Goal: Task Accomplishment & Management: Use online tool/utility

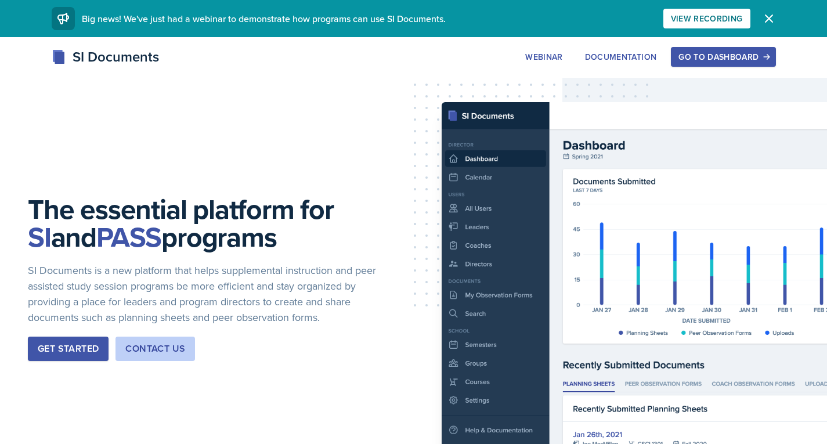
click at [73, 348] on div "Get Started" at bounding box center [68, 349] width 61 height 14
click at [711, 58] on div "Go to Dashboard" at bounding box center [722, 56] width 89 height 9
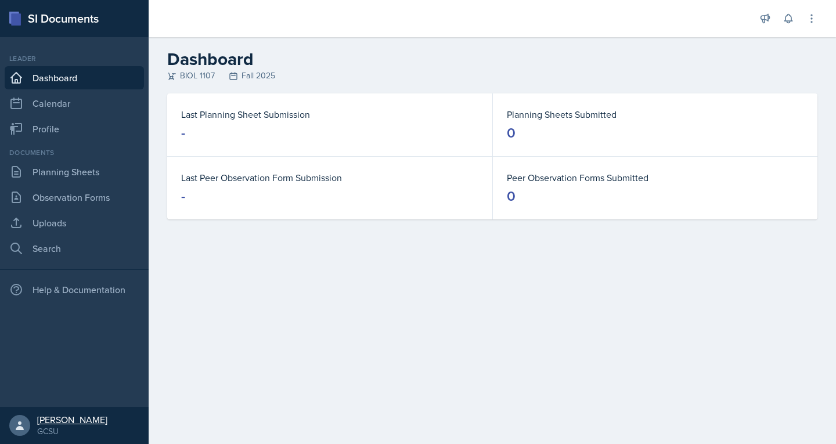
click at [49, 421] on div "[PERSON_NAME]" at bounding box center [72, 420] width 70 height 12
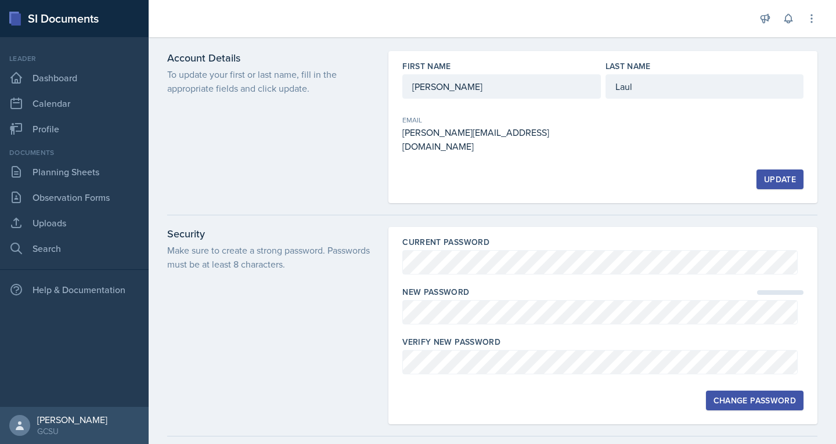
click at [755, 396] on div "Change Password" at bounding box center [754, 400] width 82 height 9
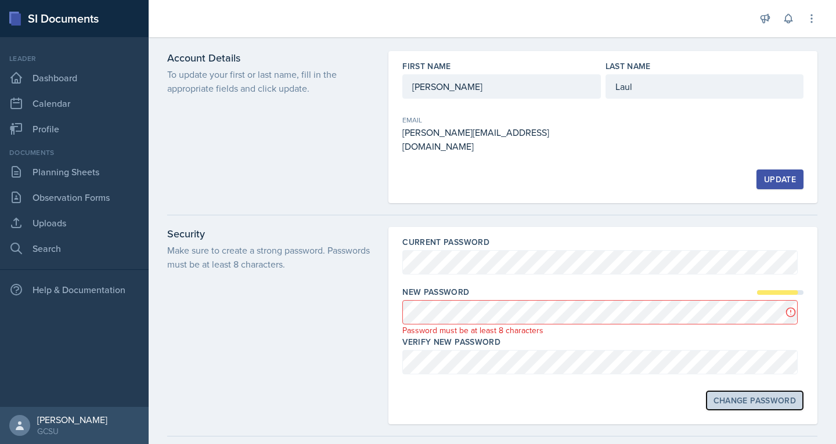
click at [713, 396] on div "Change Password" at bounding box center [754, 400] width 82 height 9
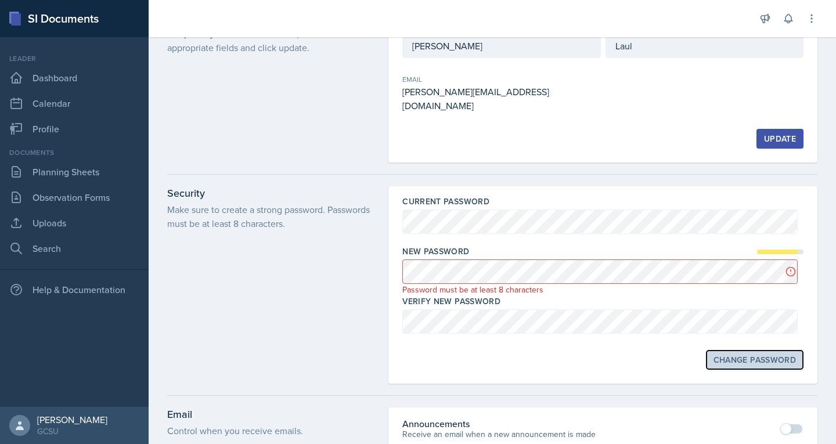
scroll to position [41, 0]
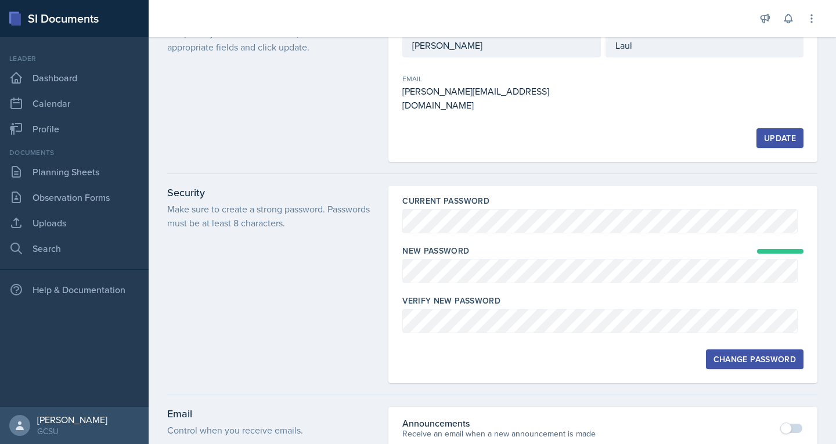
click at [747, 355] on div "Change Password" at bounding box center [754, 359] width 82 height 9
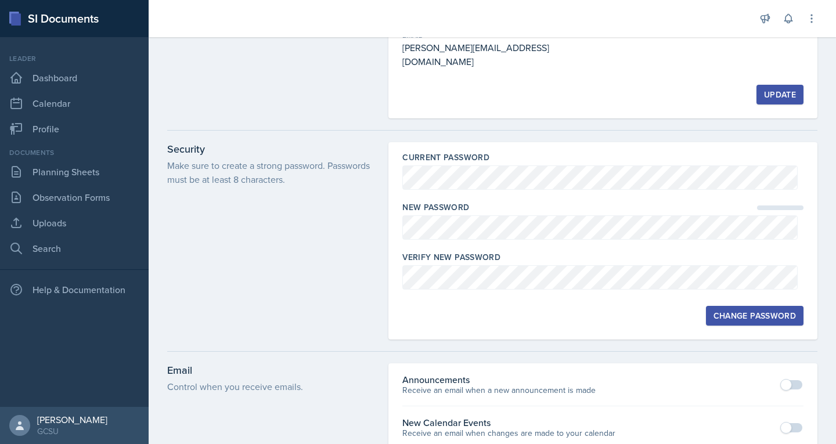
scroll to position [0, 0]
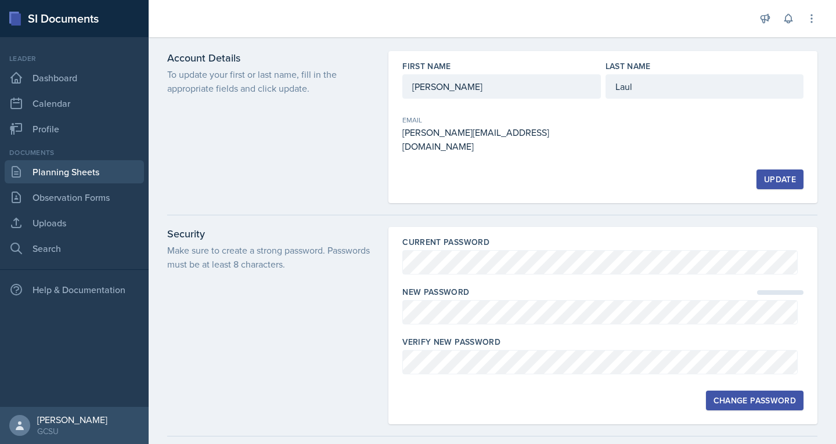
click at [63, 169] on link "Planning Sheets" at bounding box center [74, 171] width 139 height 23
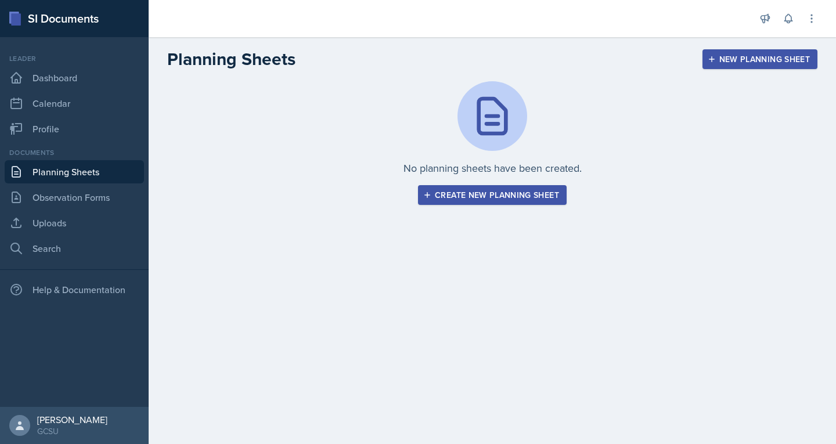
click at [464, 198] on div "Create new planning sheet" at bounding box center [491, 194] width 133 height 9
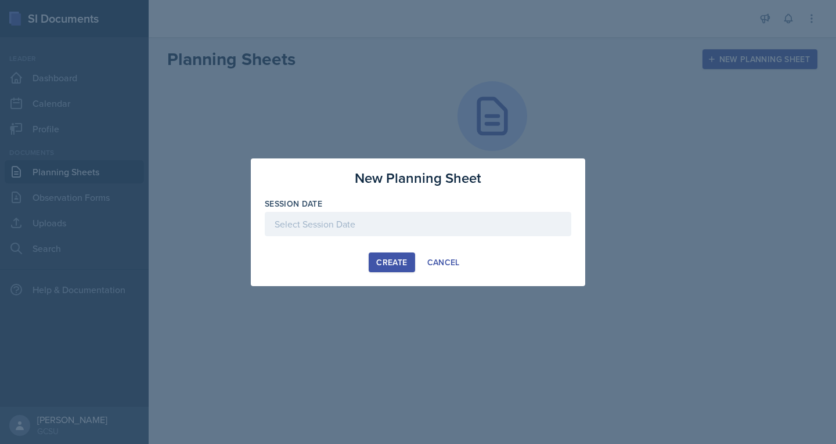
click at [375, 224] on div at bounding box center [418, 224] width 306 height 24
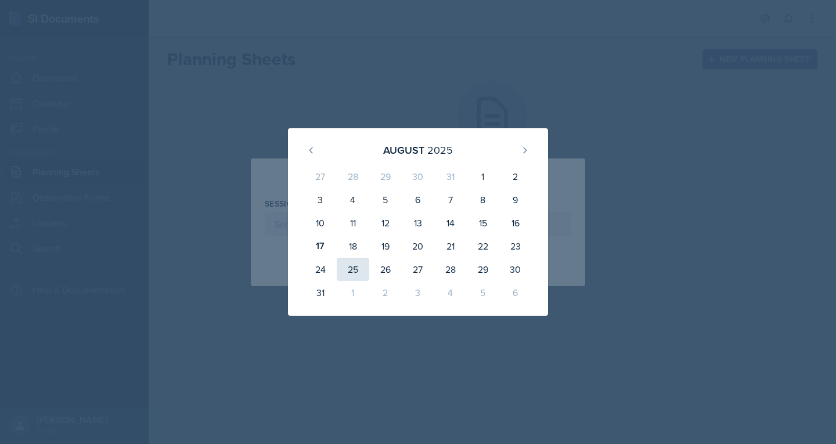
click at [352, 270] on div "25" at bounding box center [353, 269] width 32 height 23
type input "[DATE]"
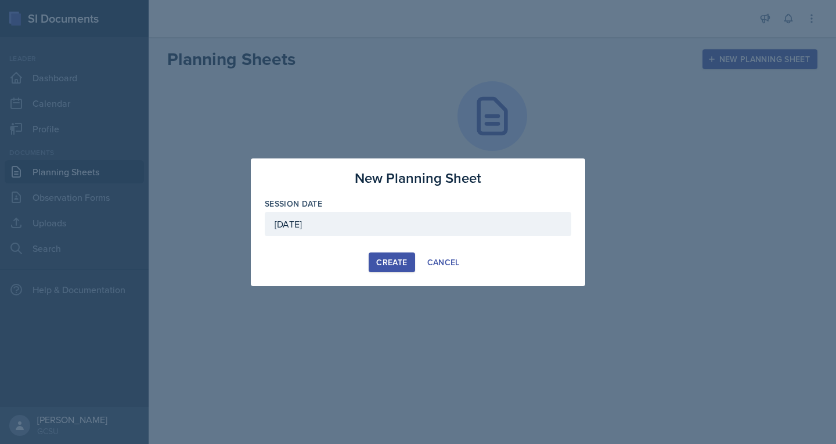
click at [382, 261] on div "Create" at bounding box center [391, 262] width 31 height 9
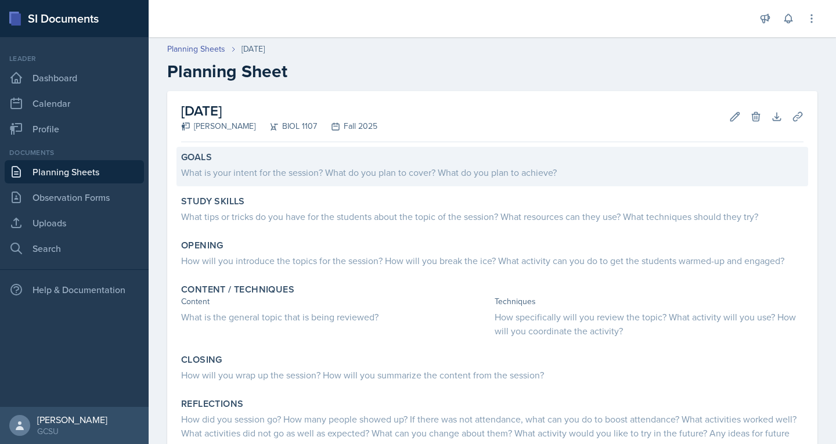
click at [312, 166] on div "What is your intent for the session? What do you plan to cover? What do you pla…" at bounding box center [492, 172] width 622 height 14
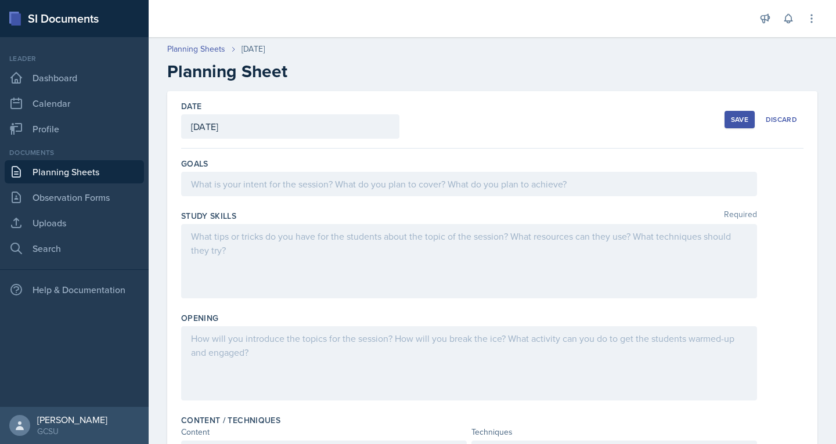
click at [295, 193] on div at bounding box center [469, 184] width 576 height 24
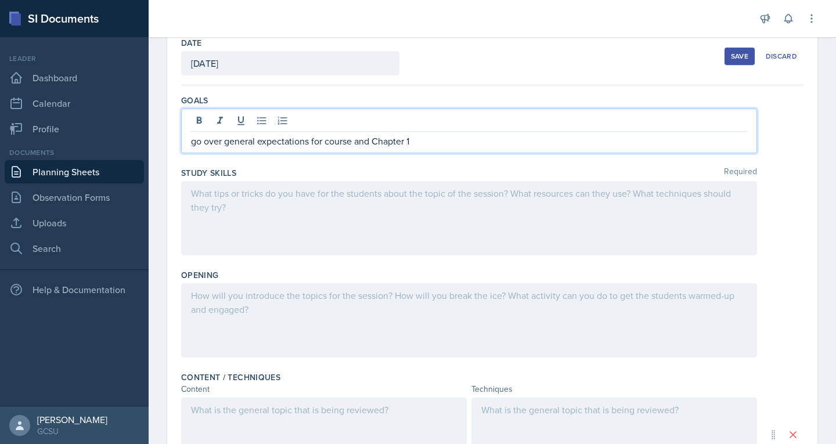
scroll to position [99, 0]
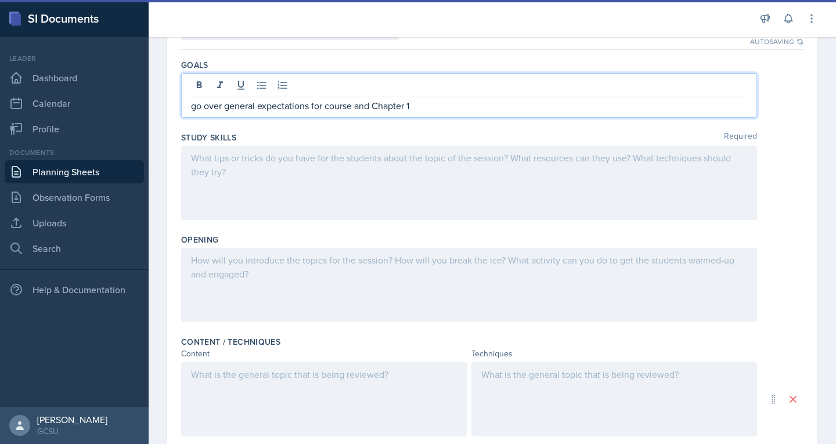
click at [296, 276] on div at bounding box center [469, 285] width 576 height 74
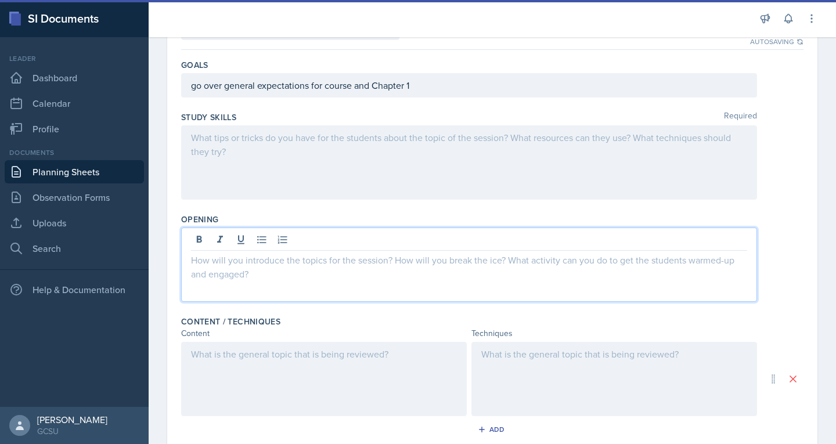
scroll to position [119, 0]
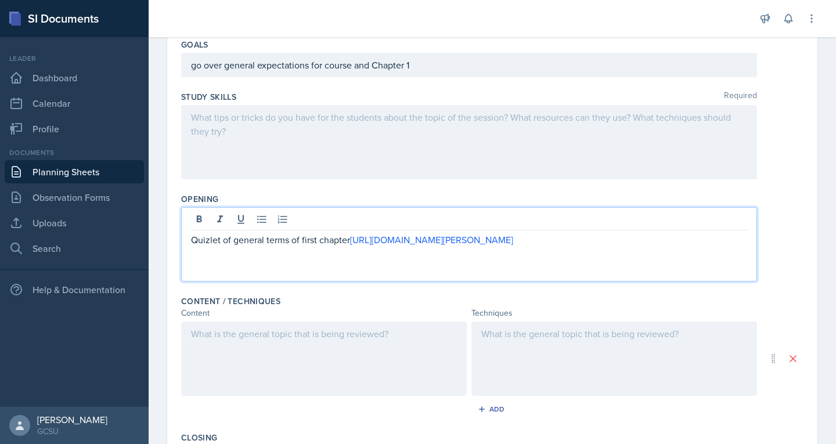
click at [279, 241] on p "Quizlet of general terms of first chapter [URL][DOMAIN_NAME][PERSON_NAME]" at bounding box center [469, 240] width 556 height 14
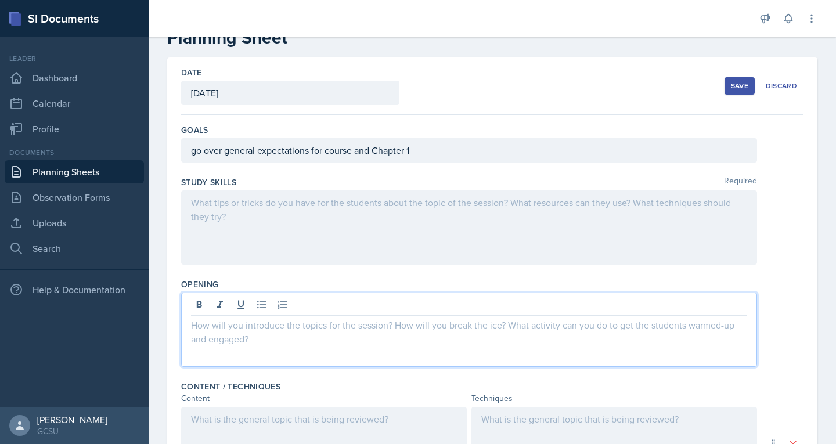
scroll to position [0, 0]
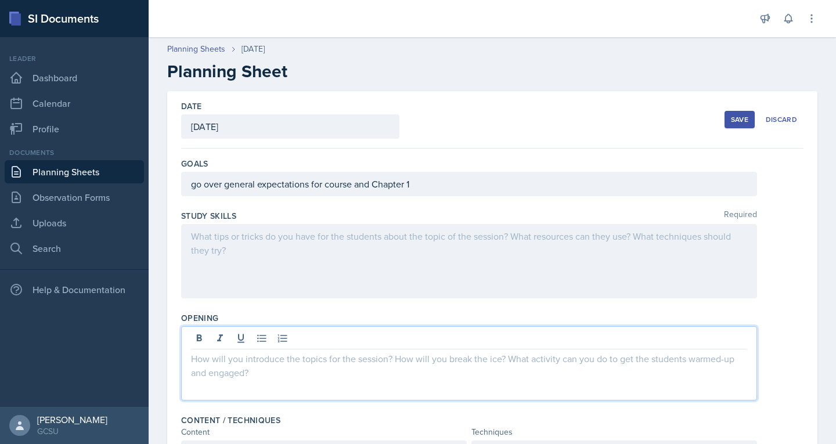
click at [320, 241] on div at bounding box center [469, 261] width 576 height 74
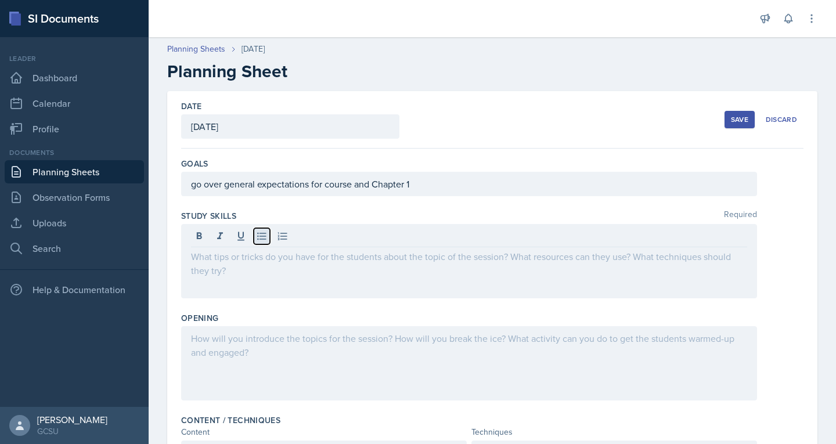
click at [259, 236] on icon at bounding box center [261, 237] width 9 height 8
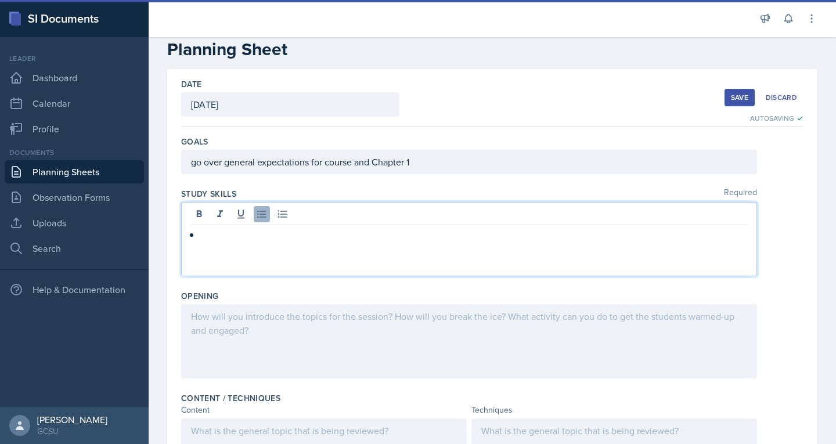
scroll to position [23, 0]
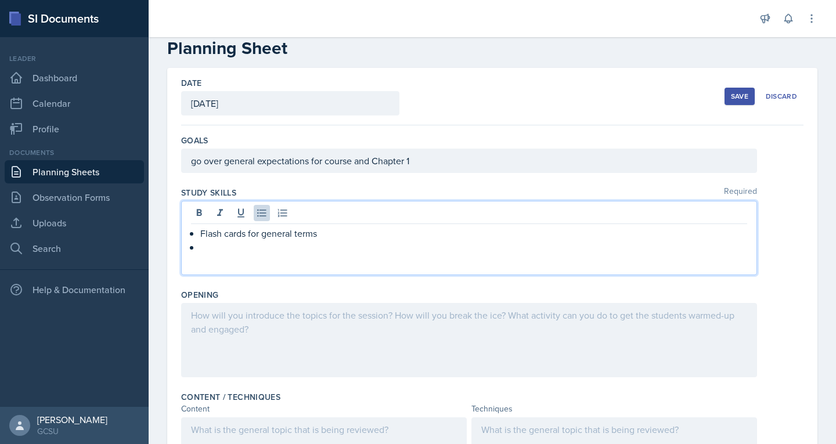
click at [304, 169] on div "go over general expectations for course and Chapter 1" at bounding box center [469, 161] width 576 height 24
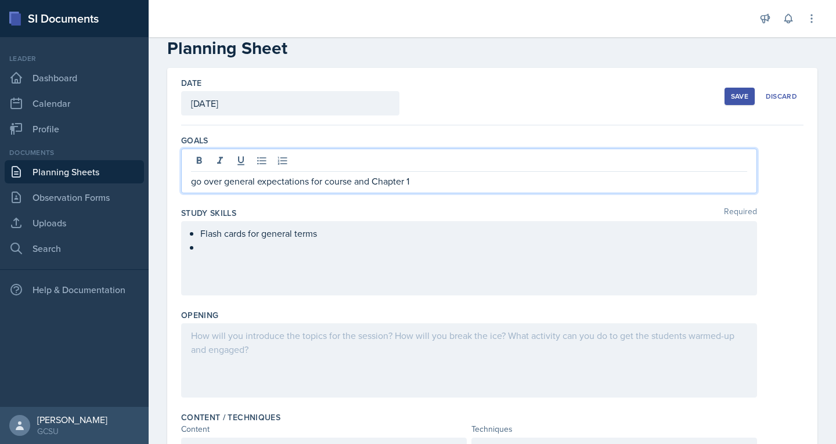
scroll to position [44, 0]
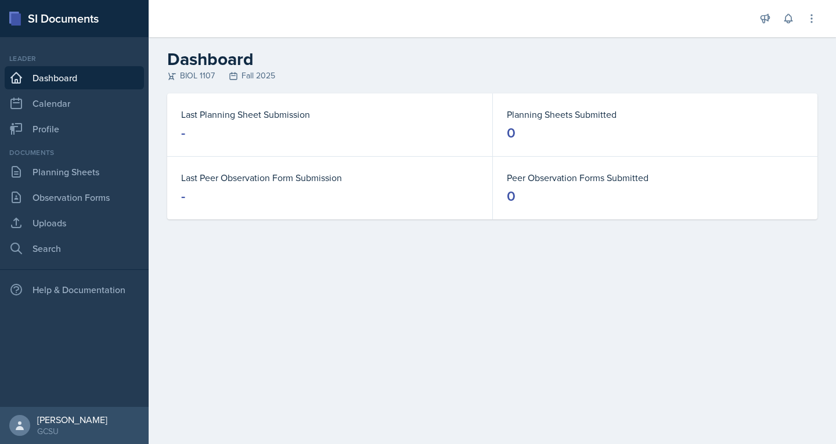
click at [575, 443] on html "SI Documents Leader Dashboard Calendar Profile Documents Planning Sheets Observ…" at bounding box center [418, 222] width 836 height 444
click at [392, 352] on main "Dashboard BIOL 1107 Fall 2025 Last Planning Sheet Submission - Planning Sheets …" at bounding box center [492, 240] width 687 height 407
click at [59, 169] on link "Planning Sheets" at bounding box center [74, 171] width 139 height 23
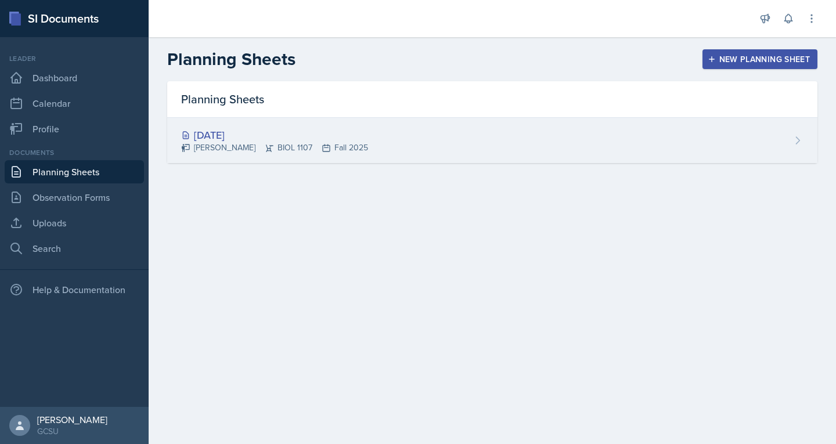
click at [193, 136] on div "[DATE]" at bounding box center [274, 135] width 187 height 16
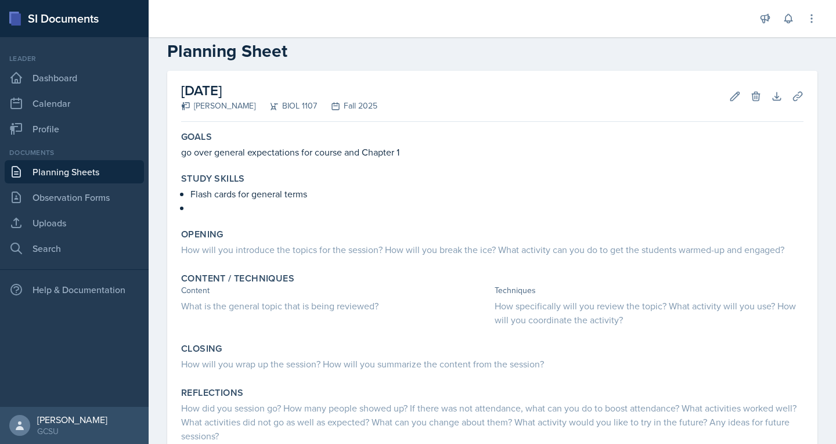
scroll to position [21, 0]
click at [733, 90] on button "Edit" at bounding box center [734, 95] width 21 height 21
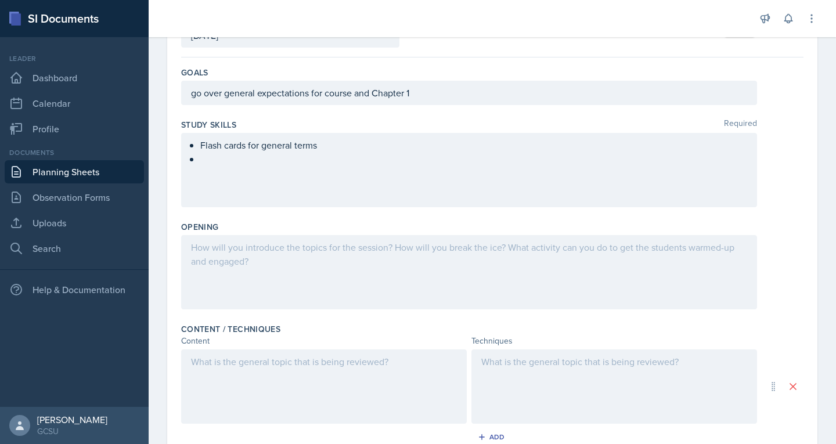
click at [293, 261] on div at bounding box center [469, 272] width 576 height 74
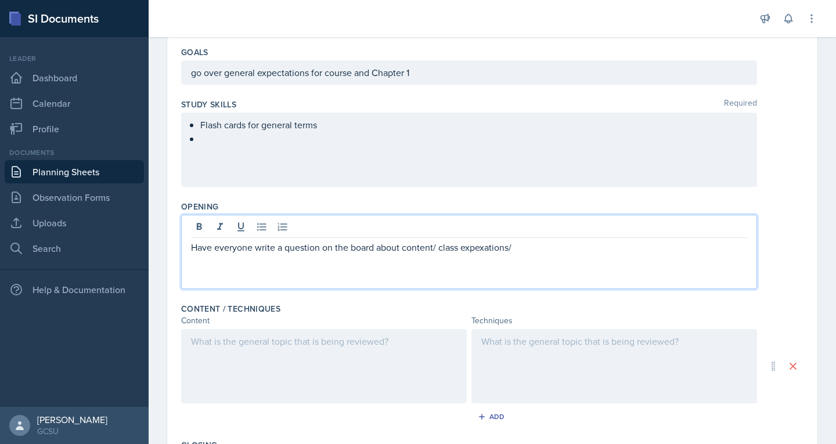
click at [476, 249] on p "Have everyone write a question on the board about content/ class expexations/" at bounding box center [469, 247] width 556 height 14
drag, startPoint x: 476, startPoint y: 249, endPoint x: 471, endPoint y: 244, distance: 6.6
click at [471, 244] on p "Have everyone write a question on the board about content/ class expexations/" at bounding box center [469, 247] width 556 height 14
drag, startPoint x: 560, startPoint y: 243, endPoint x: 546, endPoint y: 246, distance: 14.2
click at [546, 246] on p "Have everyone write a question on the board about content/ class expectations/ …" at bounding box center [469, 247] width 556 height 14
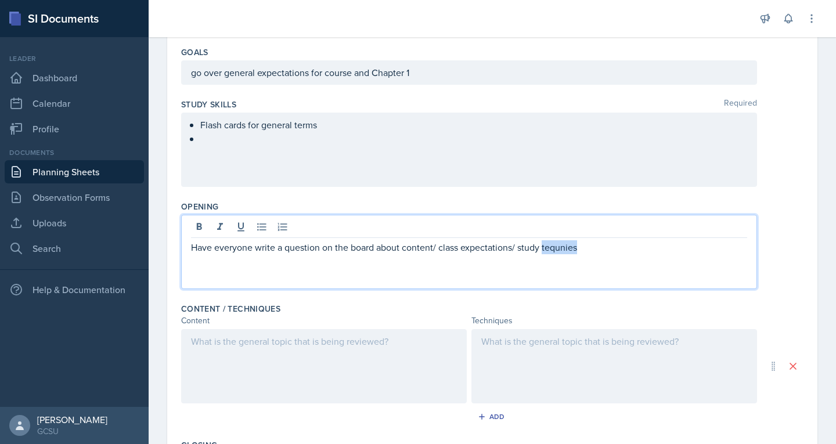
click at [549, 248] on p "Have everyone write a question on the board about content/ class expectations/ …" at bounding box center [469, 247] width 556 height 14
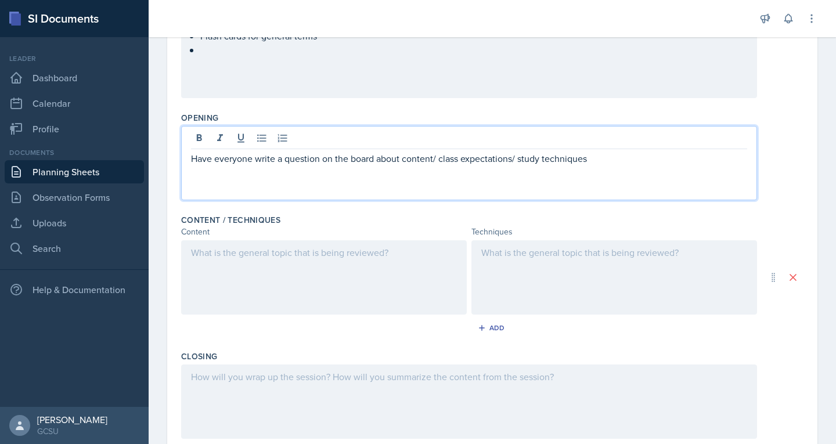
scroll to position [207, 0]
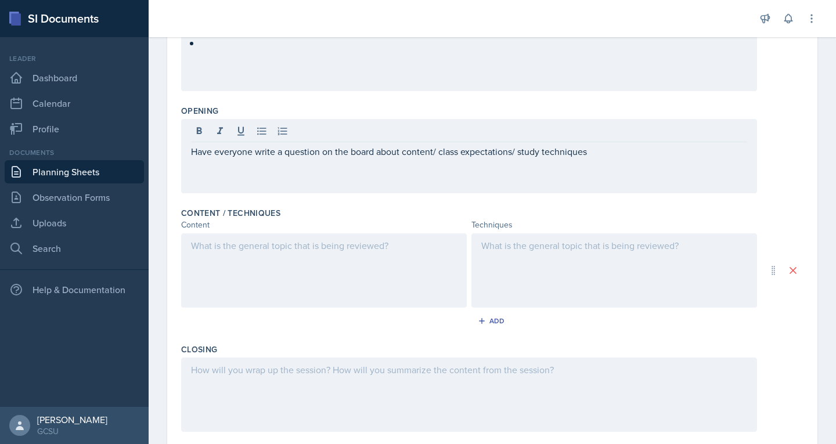
click at [496, 189] on div "Have everyone write a question on the board about content/ class expectations/ …" at bounding box center [469, 156] width 576 height 74
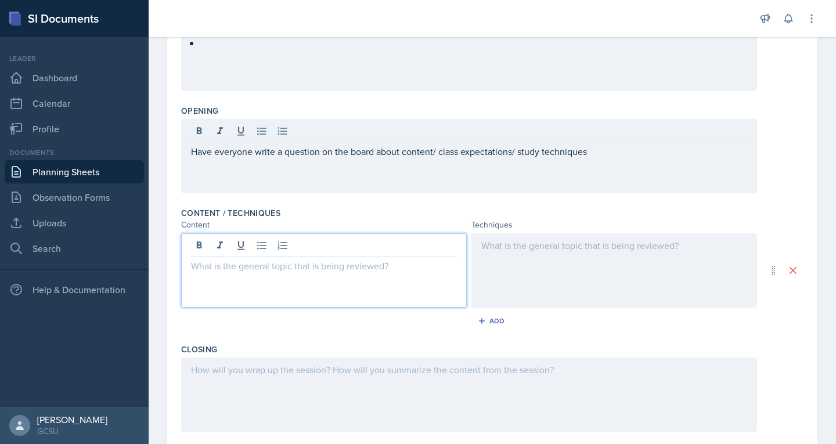
scroll to position [227, 0]
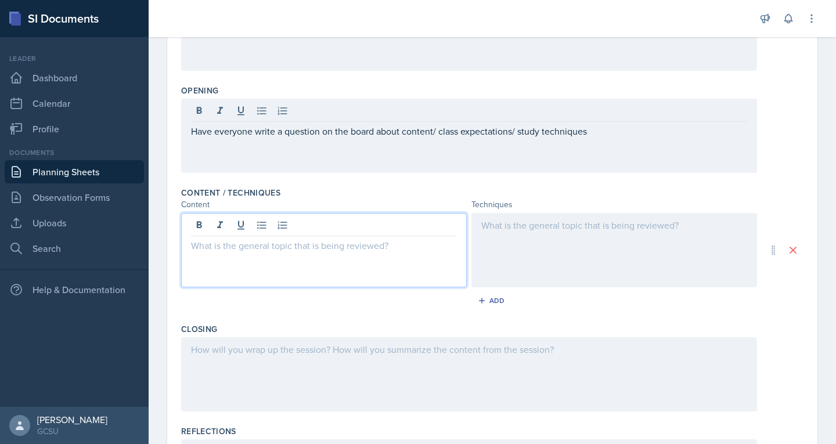
click at [247, 246] on p at bounding box center [324, 245] width 266 height 14
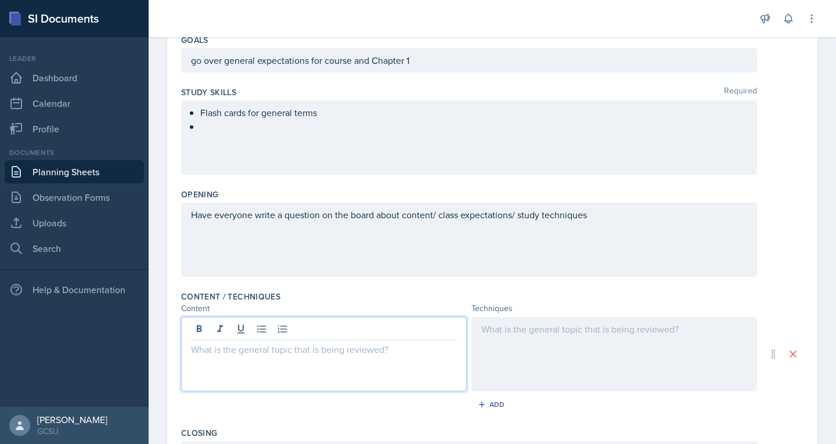
scroll to position [121, 0]
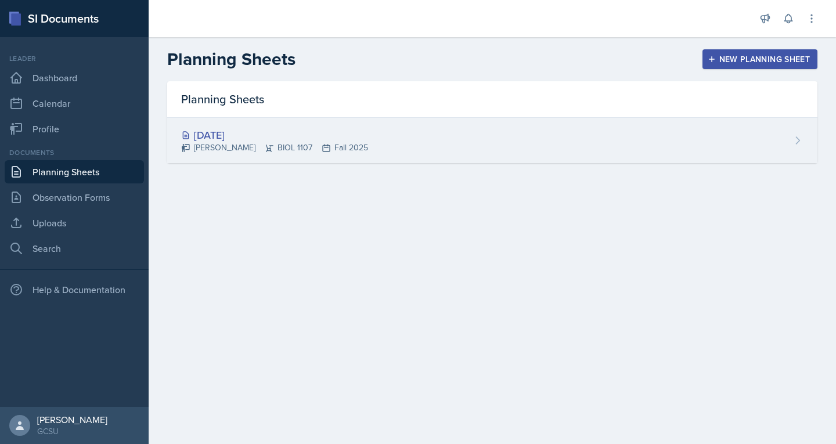
click at [265, 144] on icon at bounding box center [269, 147] width 9 height 9
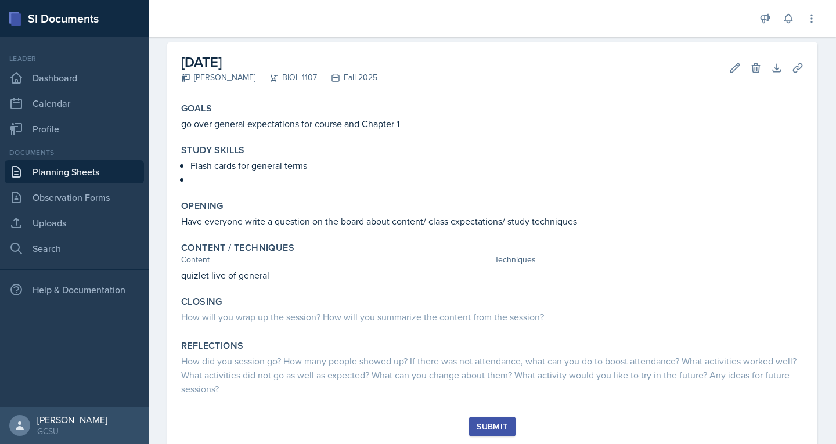
scroll to position [49, 0]
click at [309, 204] on div "Opening" at bounding box center [492, 206] width 622 height 12
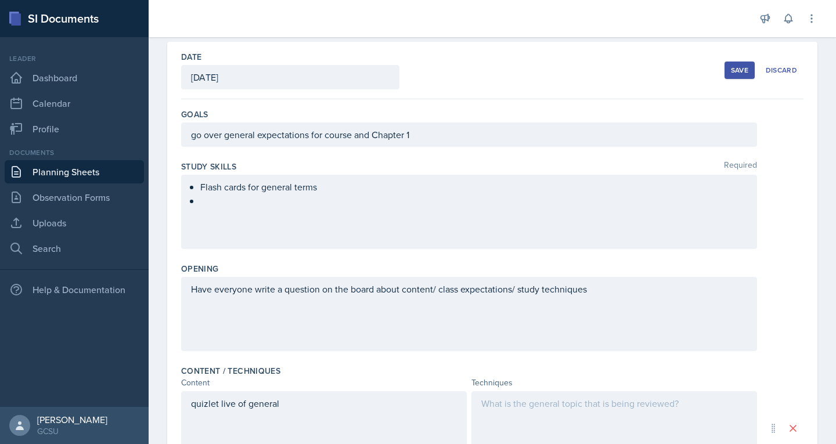
click at [309, 204] on ul "Flash cards for general terms" at bounding box center [473, 194] width 547 height 28
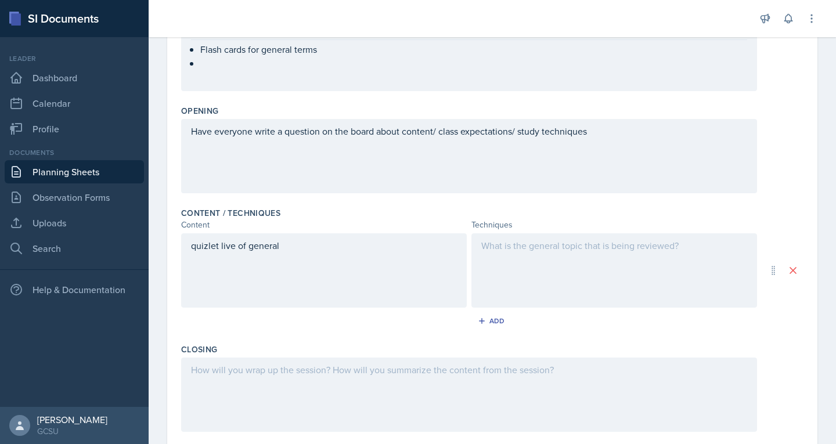
click at [192, 264] on div "quizlet live of general" at bounding box center [323, 270] width 285 height 74
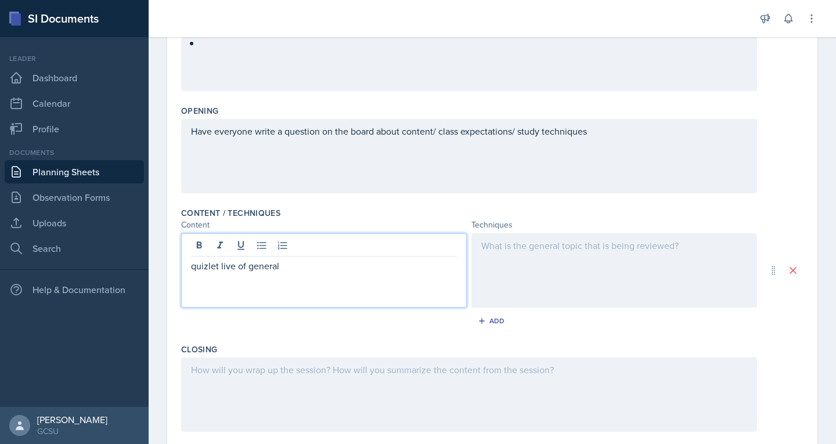
click at [313, 269] on p "quizlet live of general" at bounding box center [324, 266] width 266 height 14
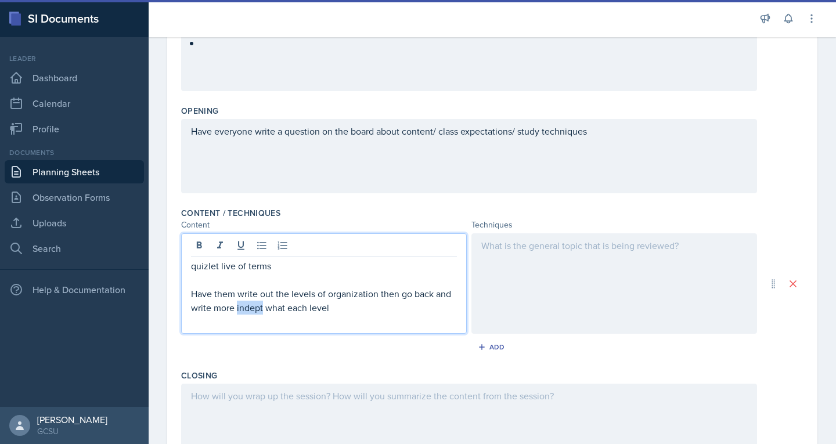
click at [245, 307] on p "Have them write out the levels of organization then go back and write more inde…" at bounding box center [324, 301] width 266 height 28
click at [363, 309] on p "Have them write out the levels of organization then go back and write more in d…" at bounding box center [324, 301] width 266 height 28
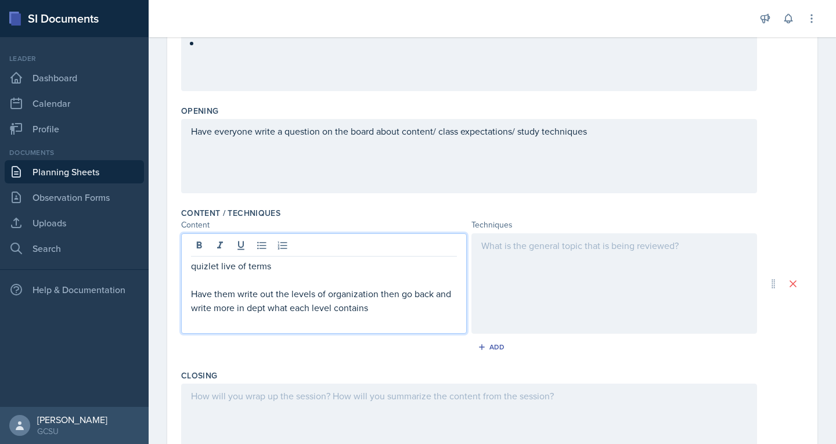
click at [540, 258] on div at bounding box center [613, 283] width 285 height 100
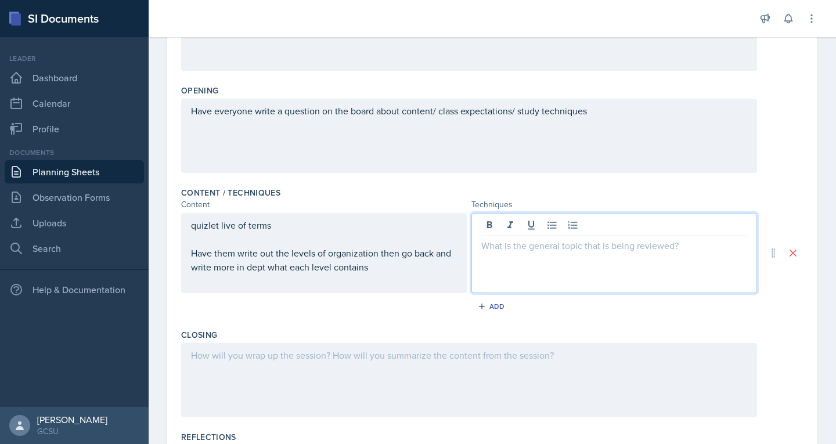
click at [574, 330] on div "Closing" at bounding box center [492, 335] width 622 height 12
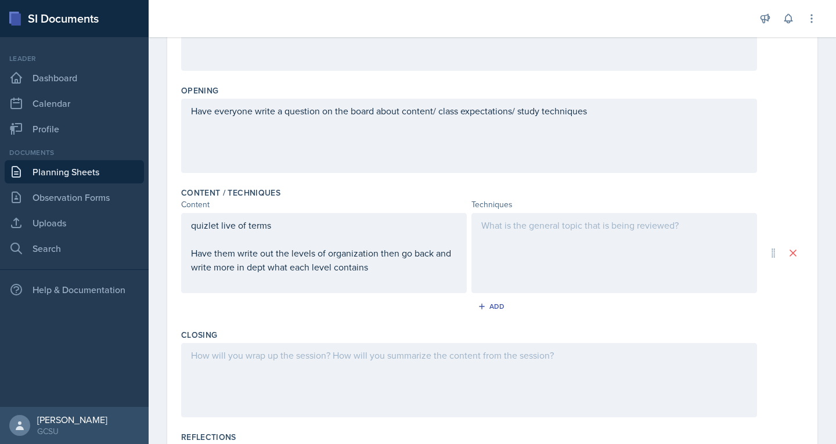
click at [531, 239] on div at bounding box center [613, 253] width 285 height 80
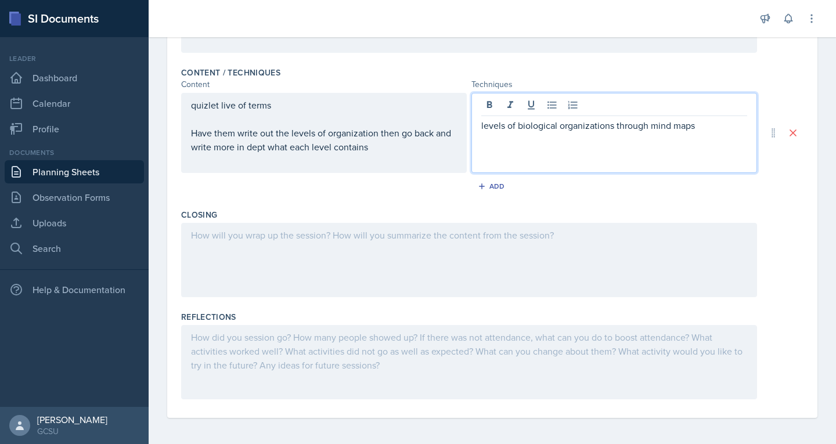
scroll to position [348, 0]
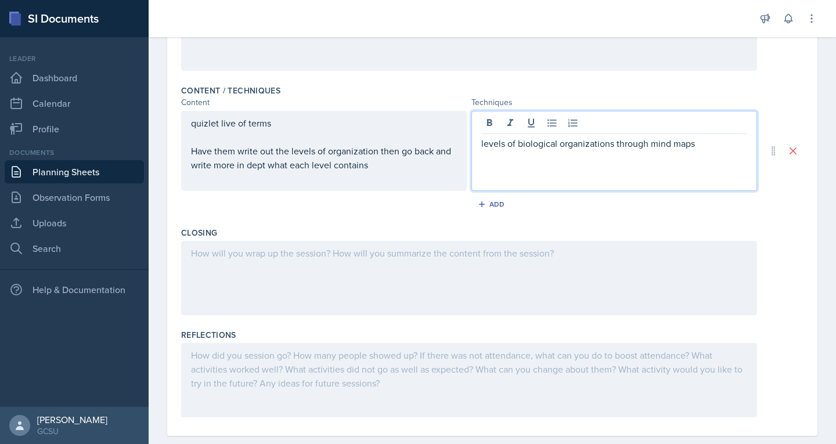
click at [436, 166] on p "Have them write out the levels of organization then go back and write more in d…" at bounding box center [324, 158] width 266 height 28
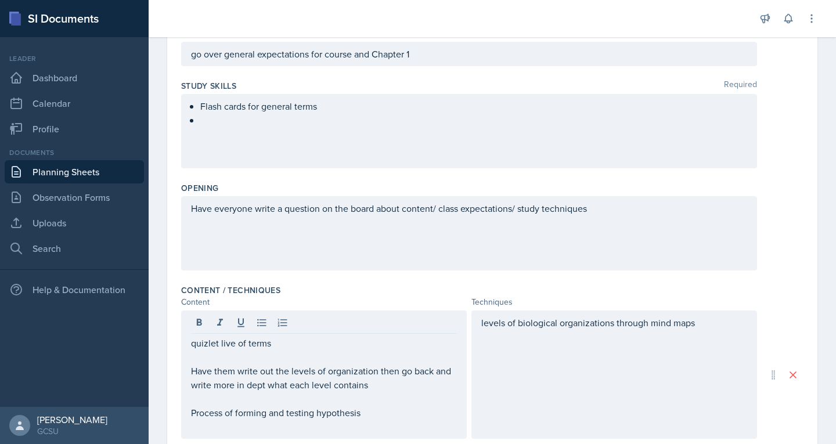
scroll to position [0, 0]
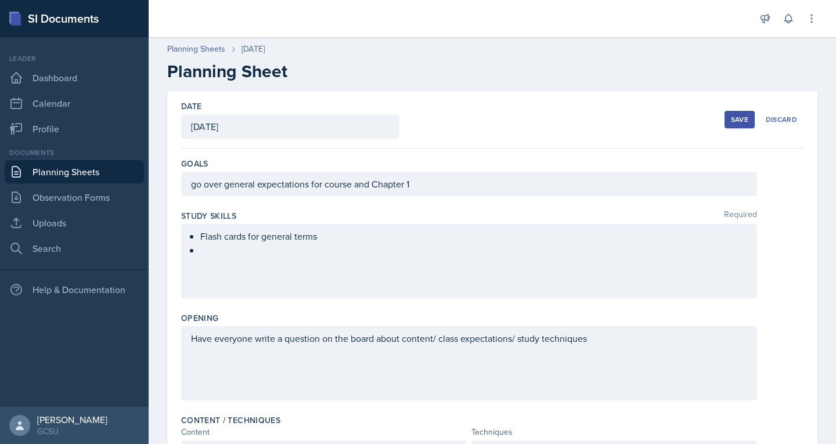
click at [732, 116] on div "Save" at bounding box center [739, 119] width 17 height 9
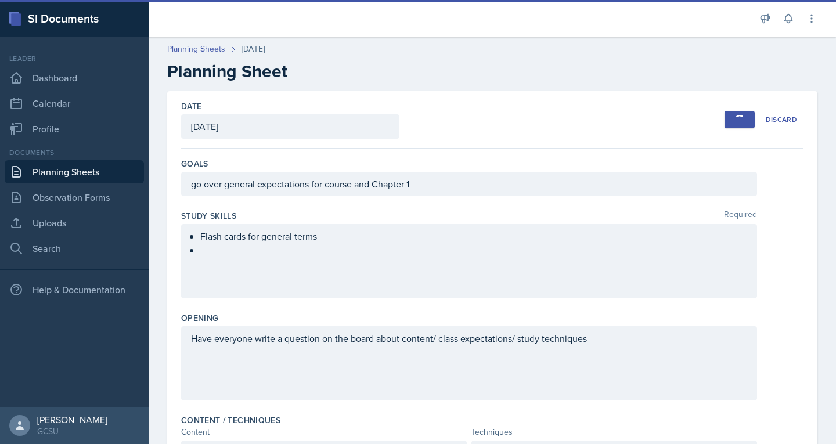
drag, startPoint x: 740, startPoint y: 139, endPoint x: 526, endPoint y: 438, distance: 368.1
click at [676, 144] on div "Date [DATE] [DATE] 27 28 29 30 31 1 2 3 4 5 6 7 8 9 10 11 12 13 14 15 16 17 18 …" at bounding box center [492, 119] width 622 height 57
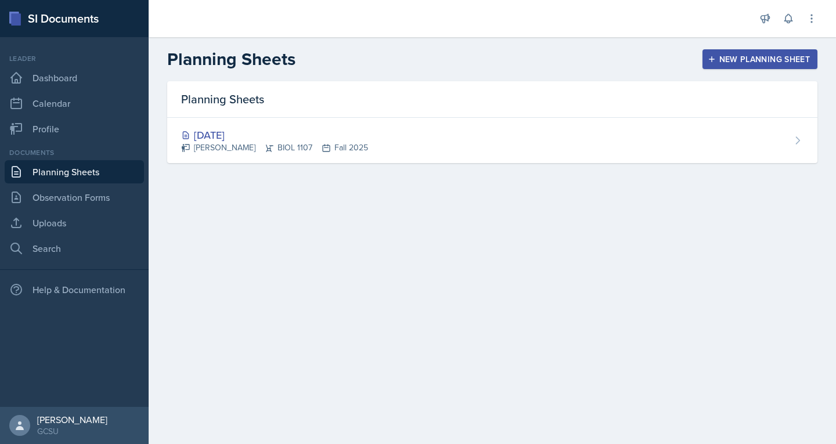
click at [366, 0] on html "SI Documents Leader Dashboard Calendar Profile Documents Planning Sheets Observ…" at bounding box center [418, 222] width 836 height 444
